Goal: Information Seeking & Learning: Learn about a topic

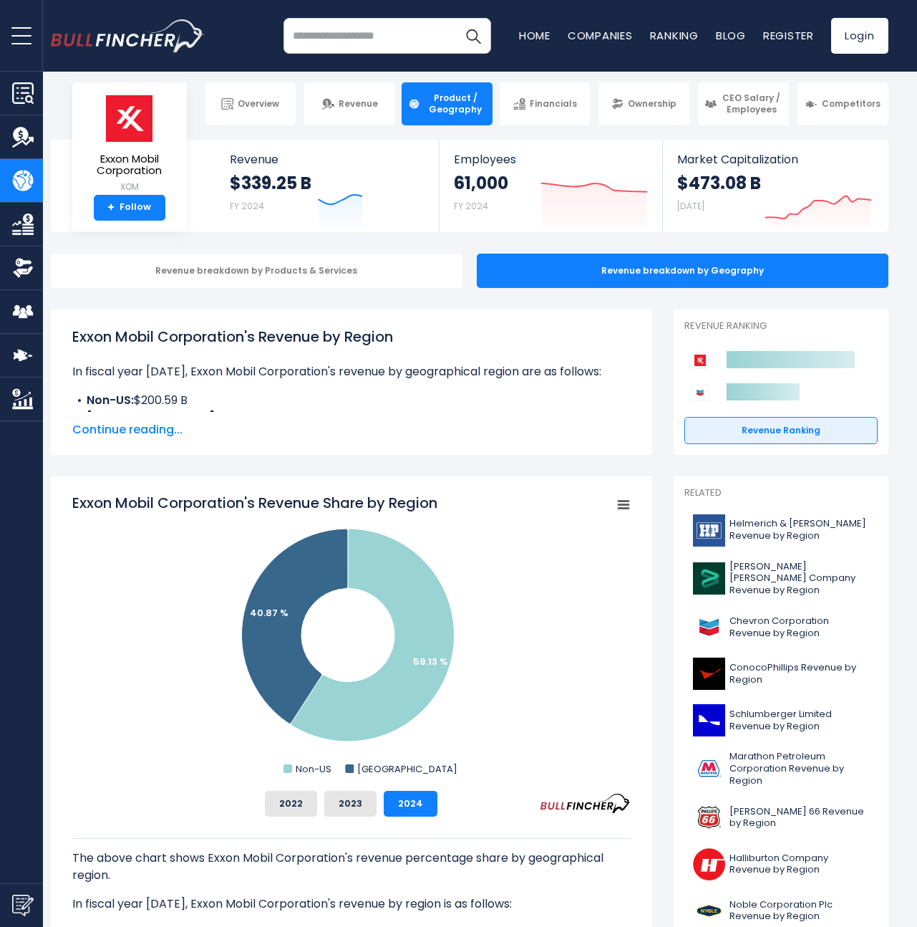
scroll to position [11, 0]
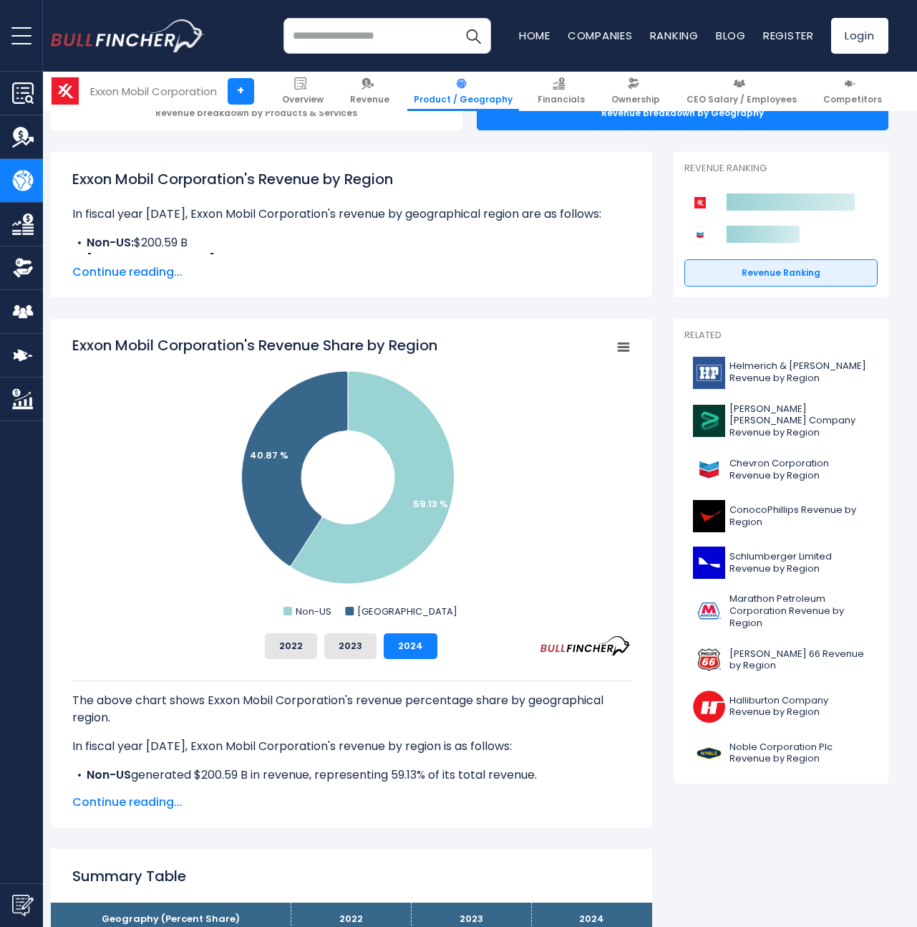
scroll to position [198, 0]
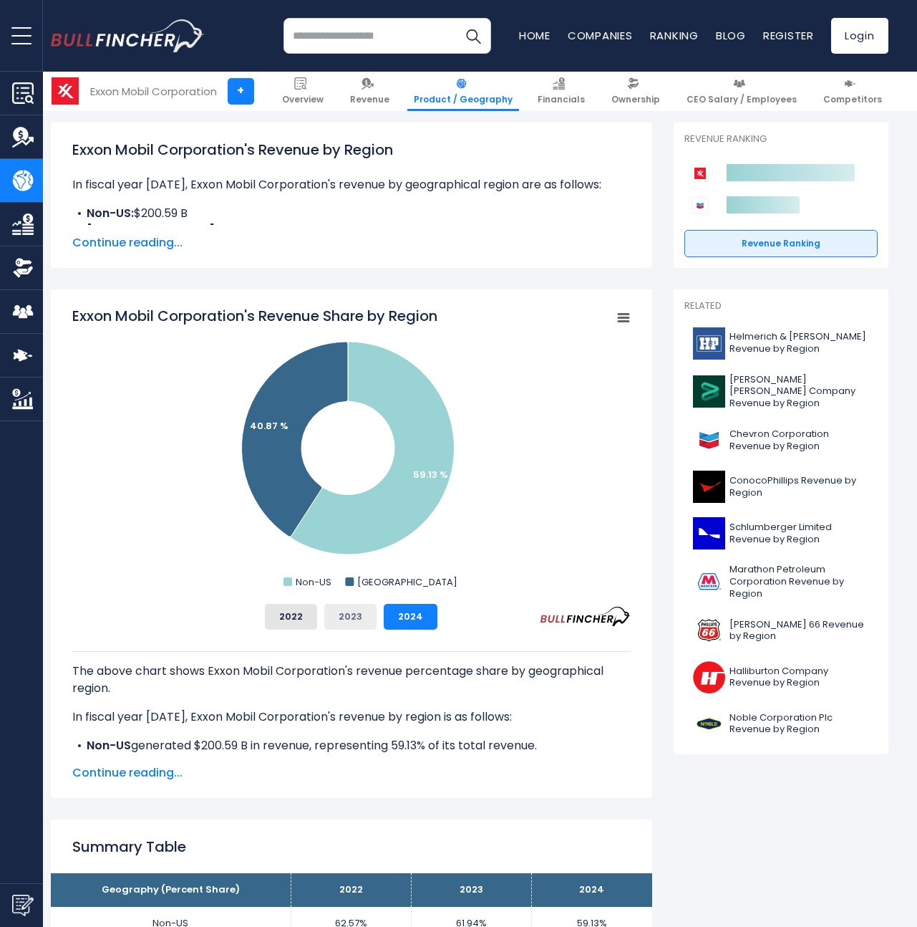
click at [358, 625] on button "2023" at bounding box center [350, 617] width 52 height 26
click at [306, 621] on button "2022" at bounding box center [291, 617] width 52 height 26
click at [347, 617] on button "2023" at bounding box center [350, 617] width 52 height 26
click at [395, 616] on button "2024" at bounding box center [411, 617] width 54 height 26
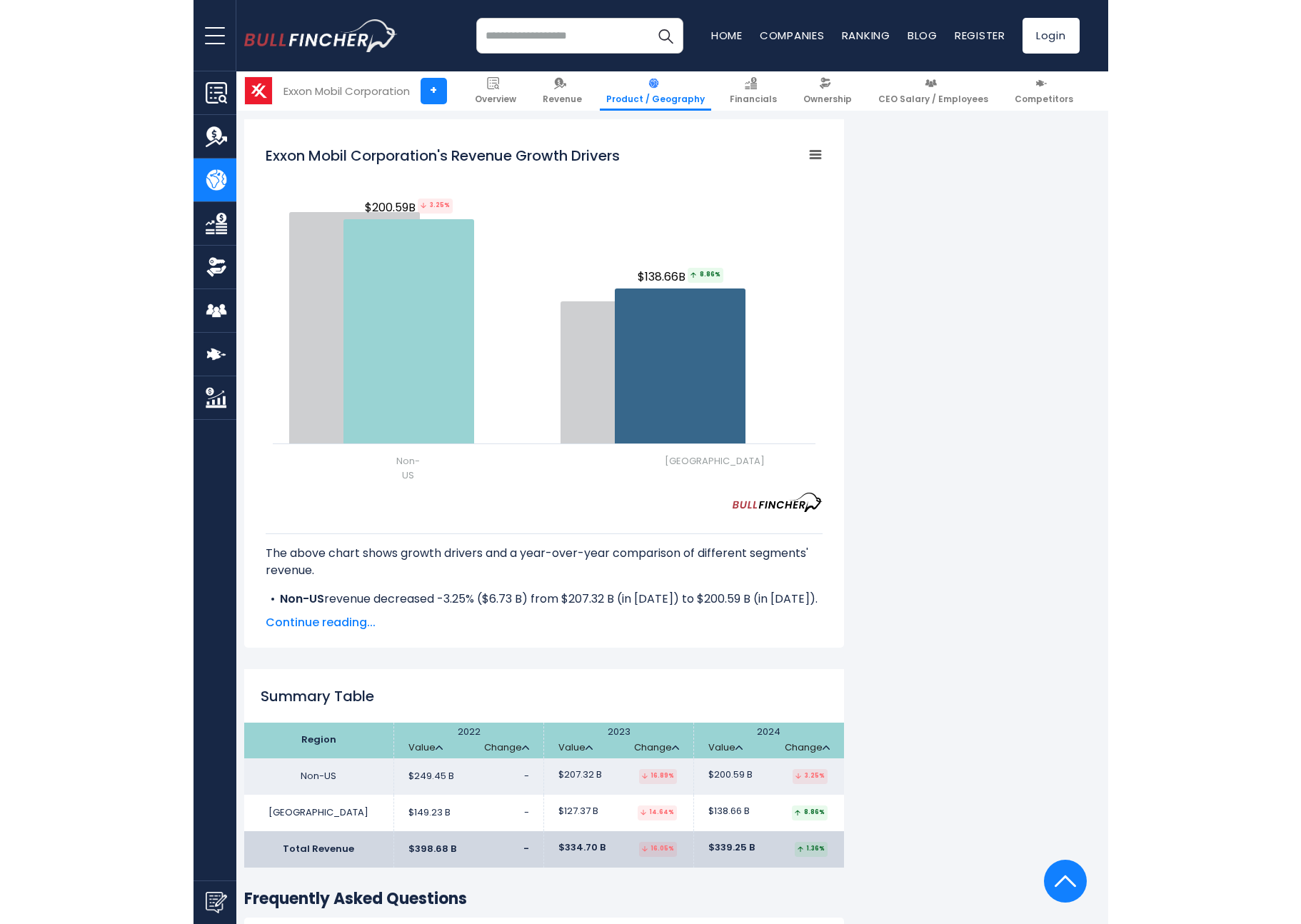
scroll to position [1833, 0]
